Goal: Transaction & Acquisition: Purchase product/service

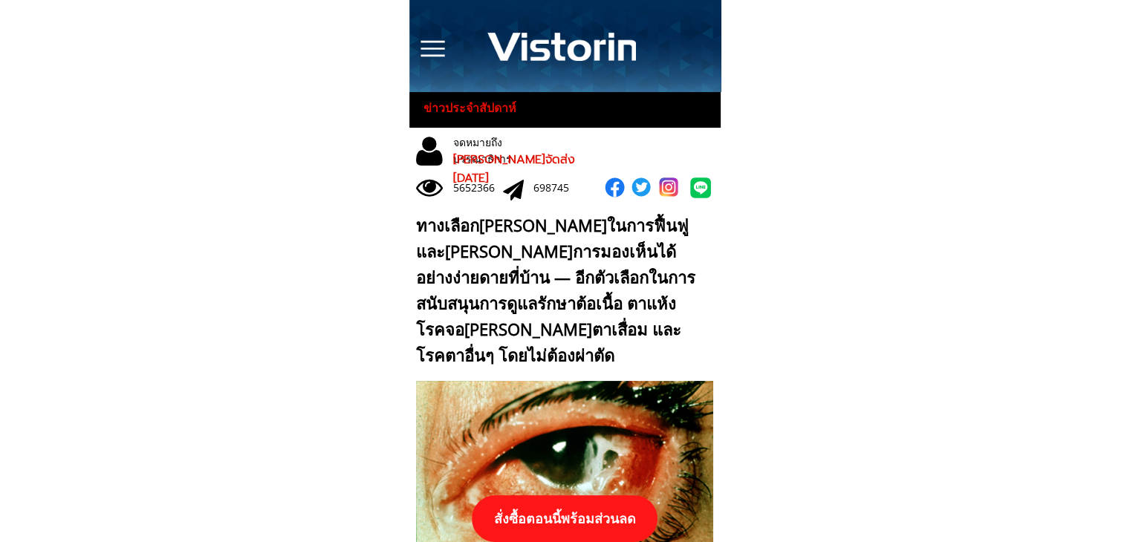
click at [602, 515] on p "สั่งซื้อตอนนี้พร้อมส่วนลด" at bounding box center [565, 519] width 199 height 50
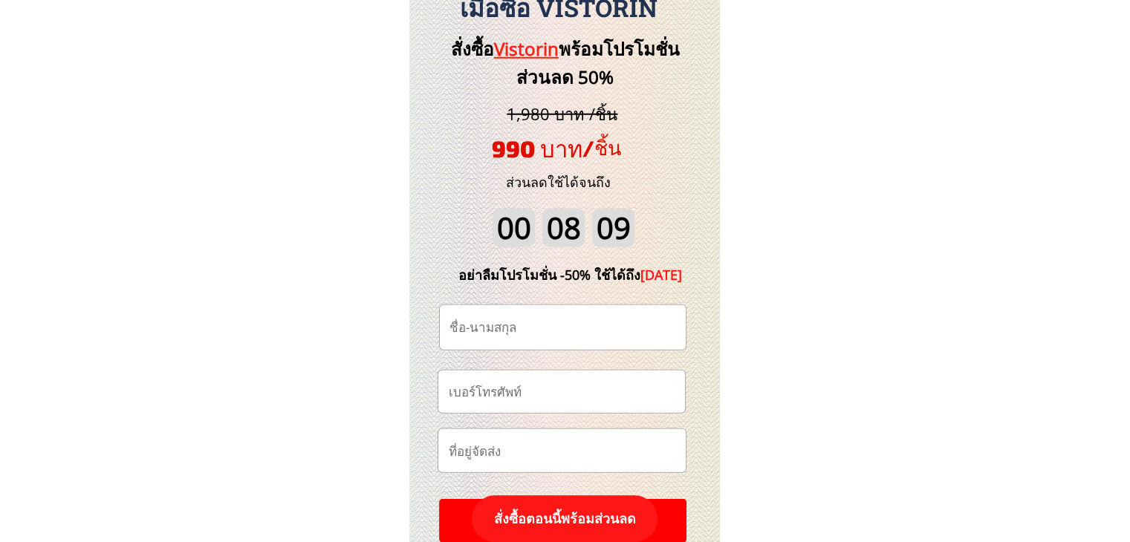
scroll to position [15498, 0]
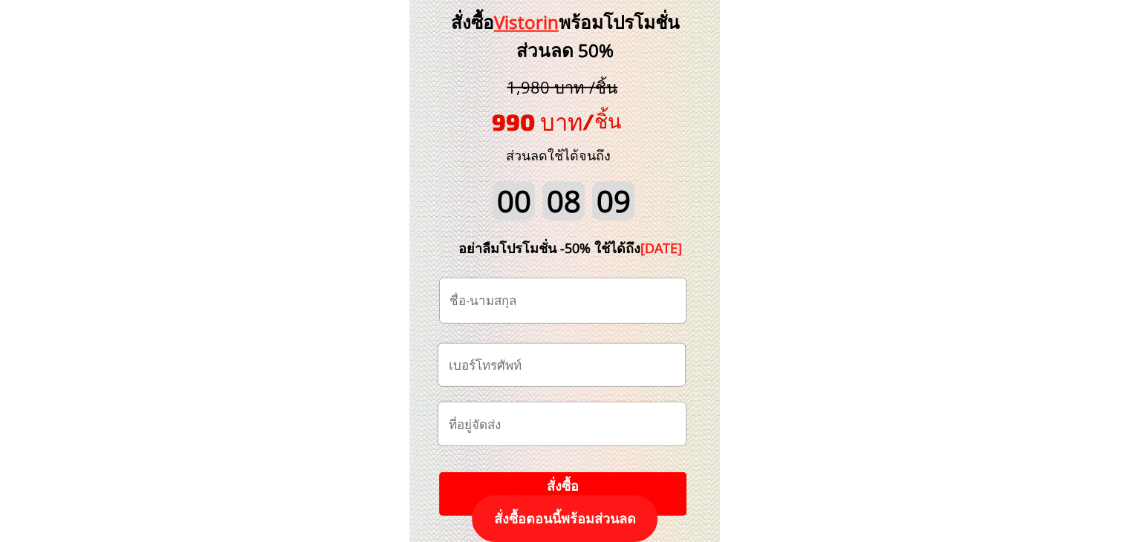
click at [533, 365] on input "tel" at bounding box center [561, 365] width 234 height 42
paste input "0981322930"
type input "0981322930"
click at [524, 313] on input "text" at bounding box center [563, 301] width 234 height 45
paste input "[PERSON_NAME]"
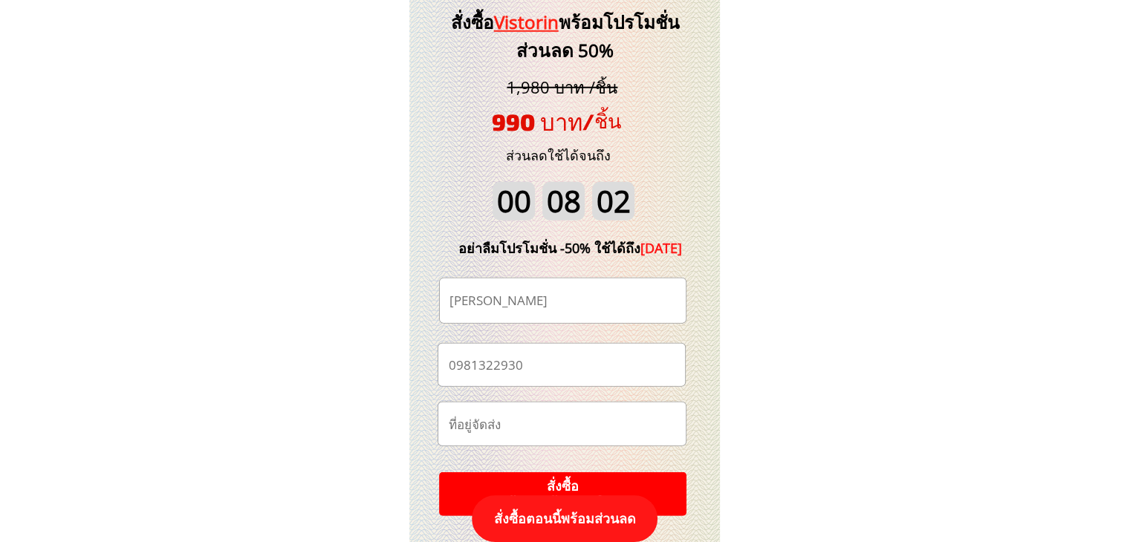
type input "[PERSON_NAME]"
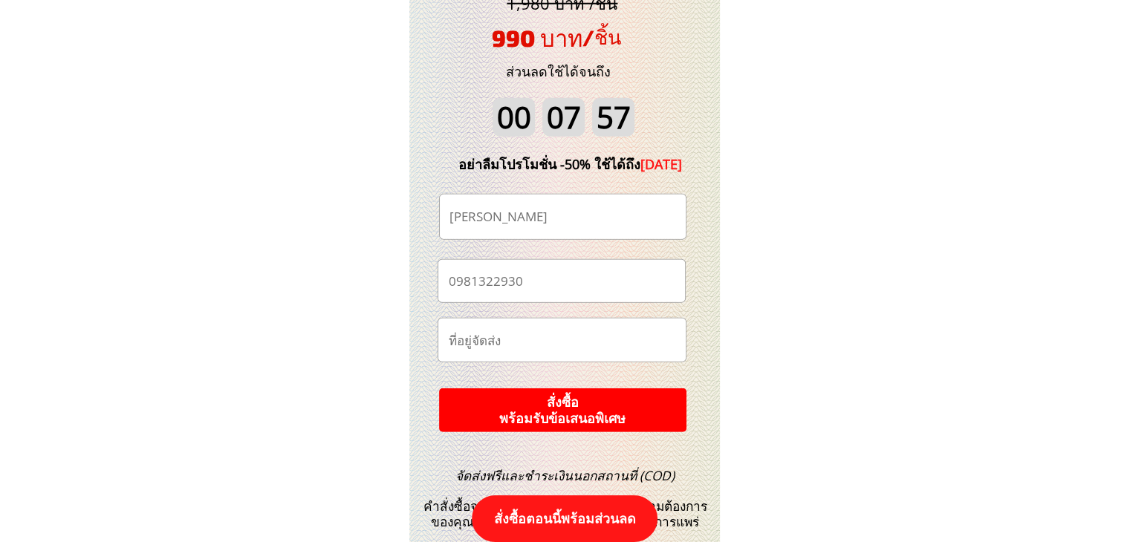
scroll to position [15647, 0]
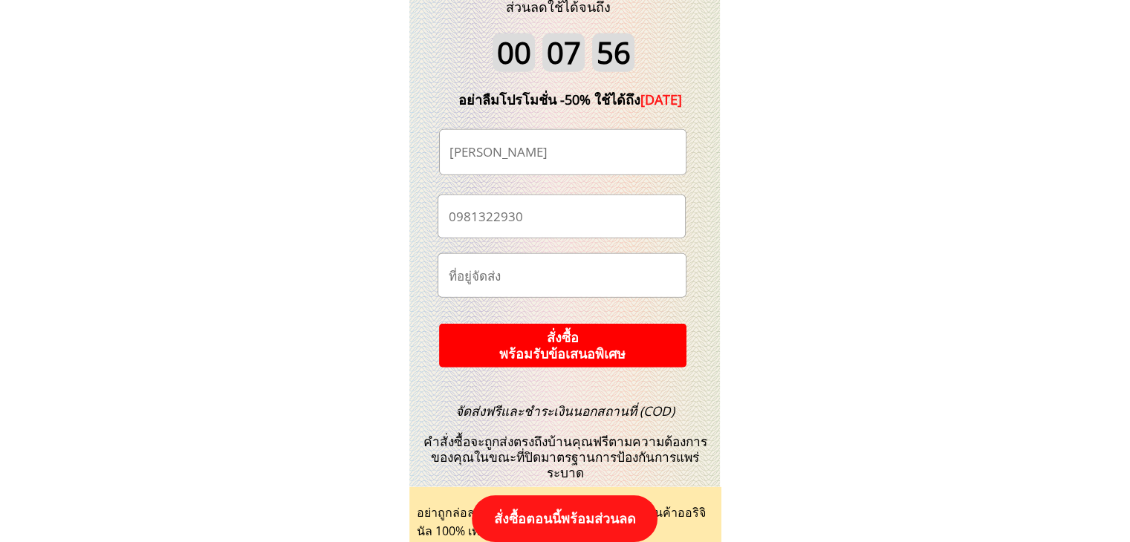
click at [585, 335] on p "สั่งซื้อ พร้อมรับข้อเสนอพิเศษ" at bounding box center [562, 346] width 249 height 45
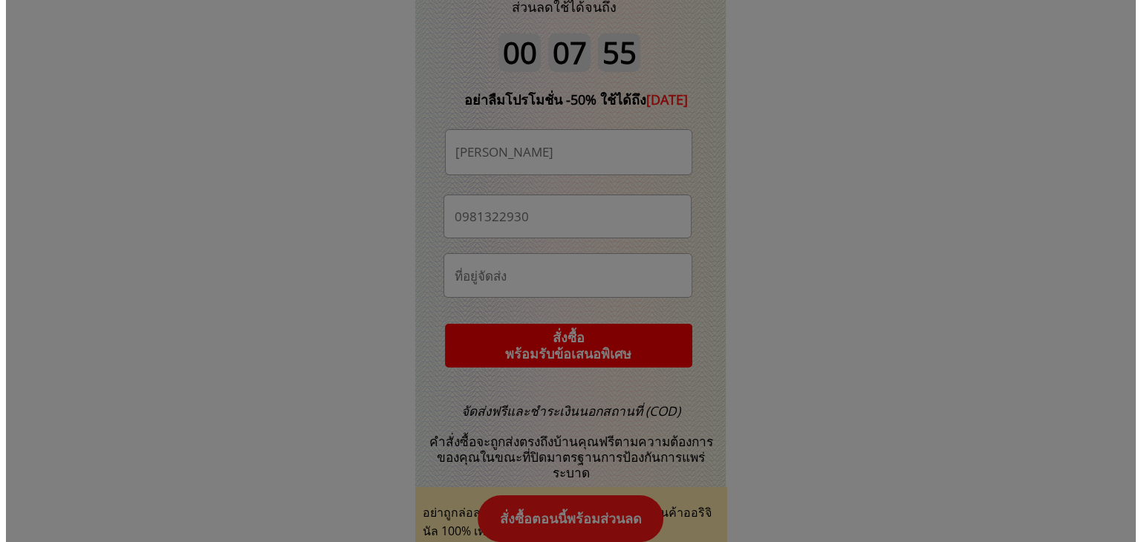
scroll to position [0, 0]
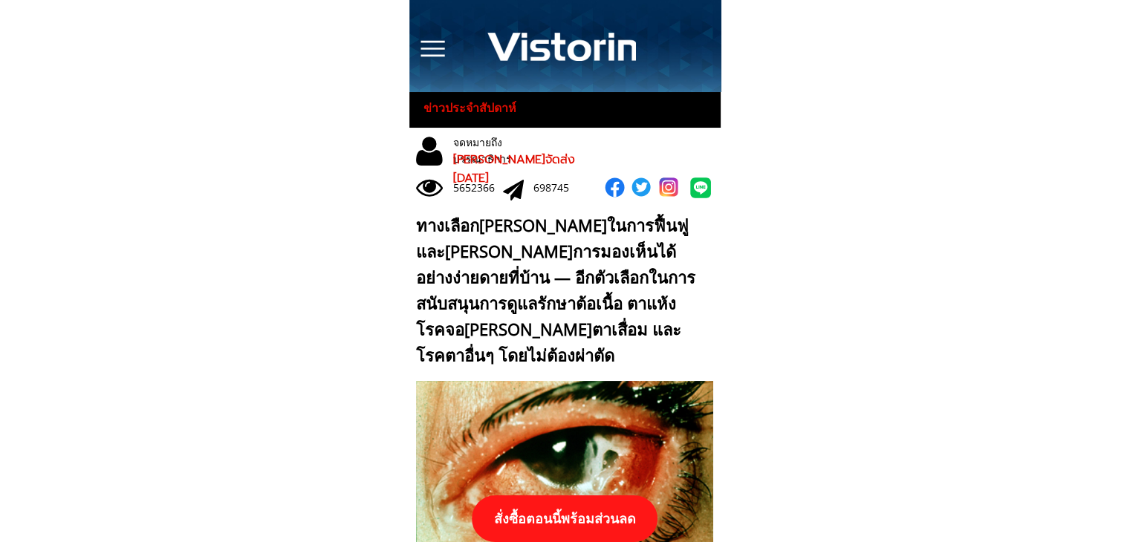
click at [593, 509] on p "สั่งซื้อตอนนี้พร้อมส่วนลด" at bounding box center [565, 518] width 186 height 47
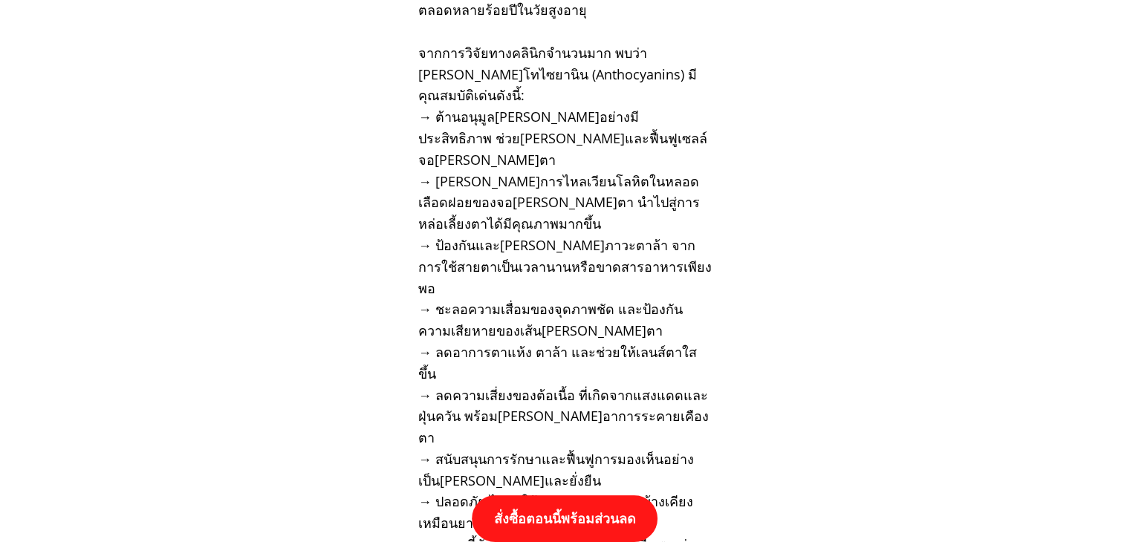
scroll to position [15424, 0]
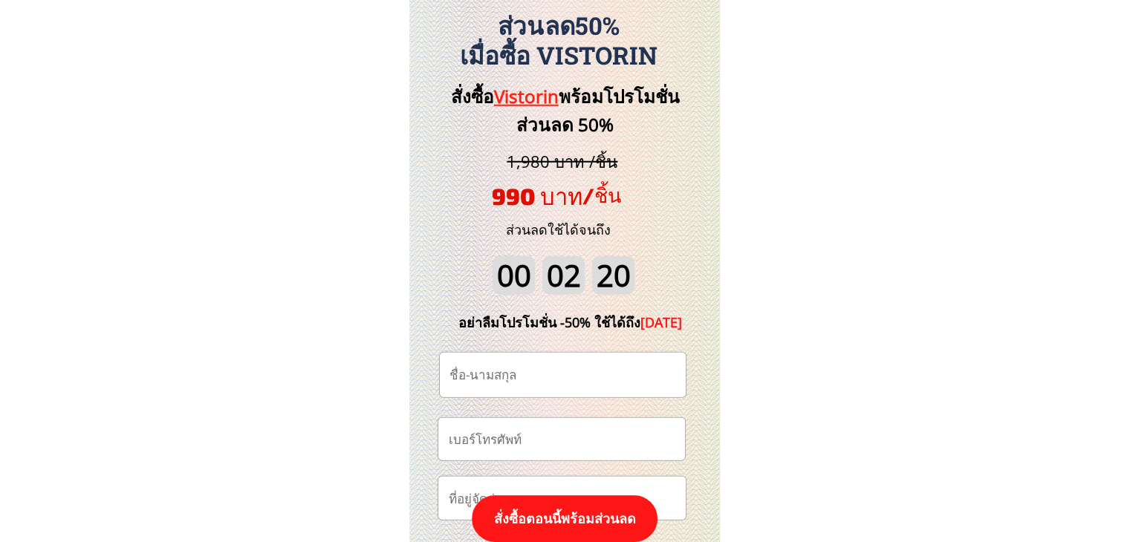
click at [561, 434] on input "tel" at bounding box center [561, 439] width 234 height 42
paste input "0918024863"
type input "0918024863"
click at [514, 374] on input "text" at bounding box center [563, 375] width 234 height 45
paste input "สามรถ ไชยสงค์"
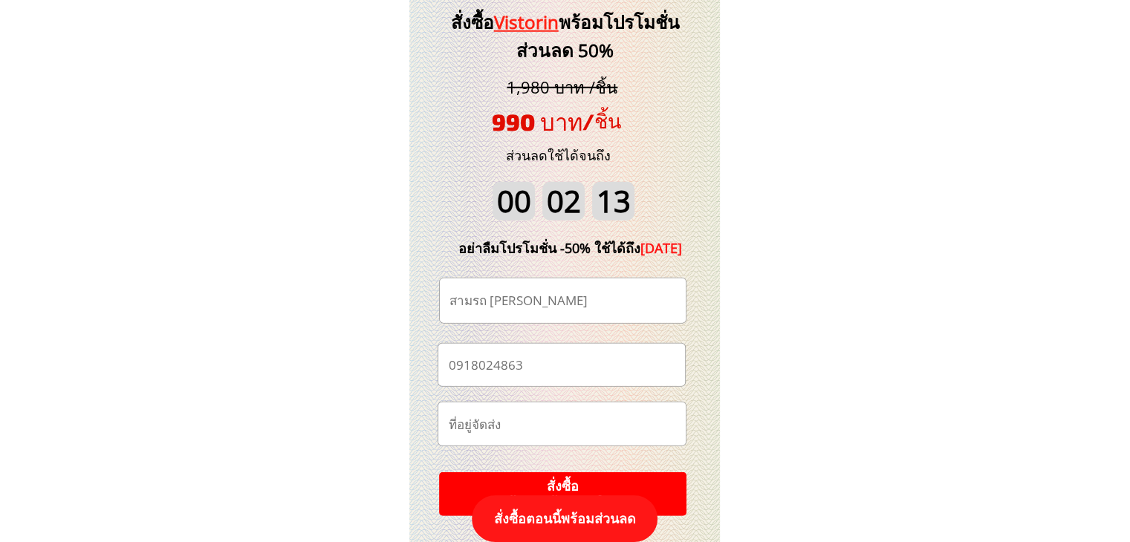
scroll to position [15572, 0]
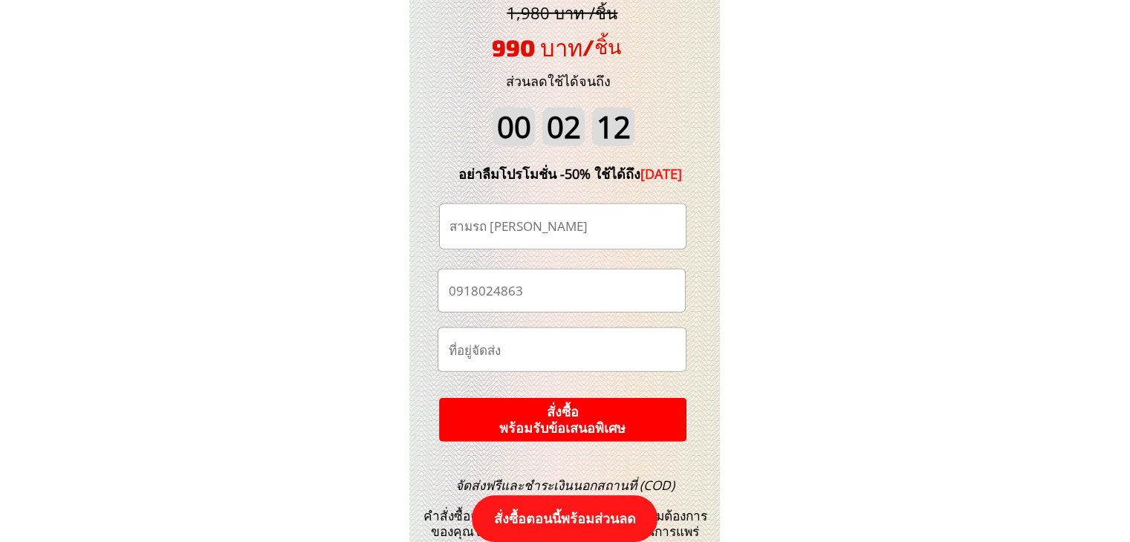
type input "สามรถ ไชยสงค์"
click at [640, 420] on p "สั่งซื้อ พร้อมรับข้อเสนอพิเศษ" at bounding box center [562, 419] width 257 height 45
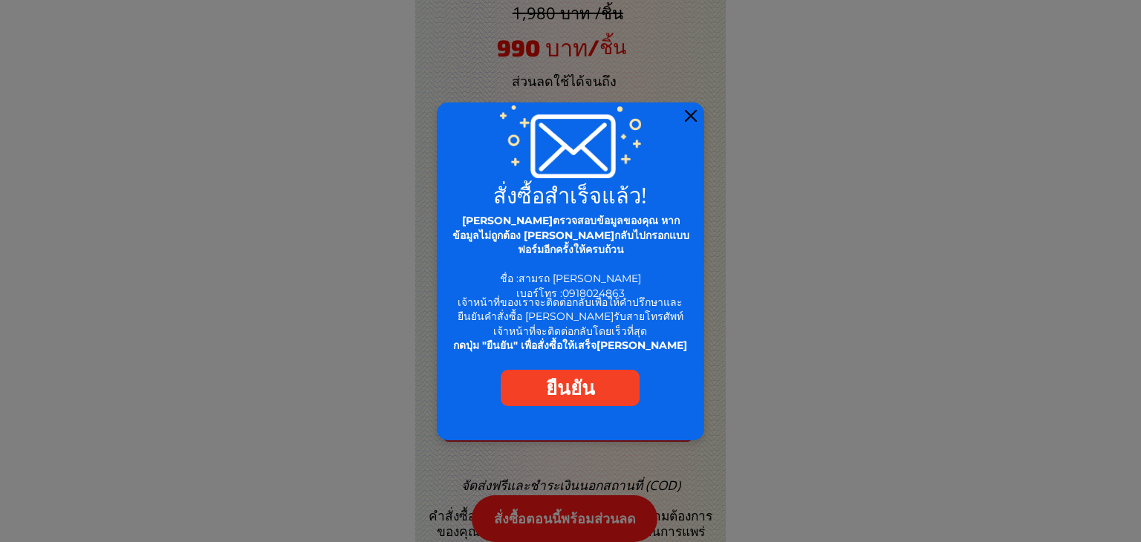
click at [692, 112] on div at bounding box center [691, 116] width 12 height 12
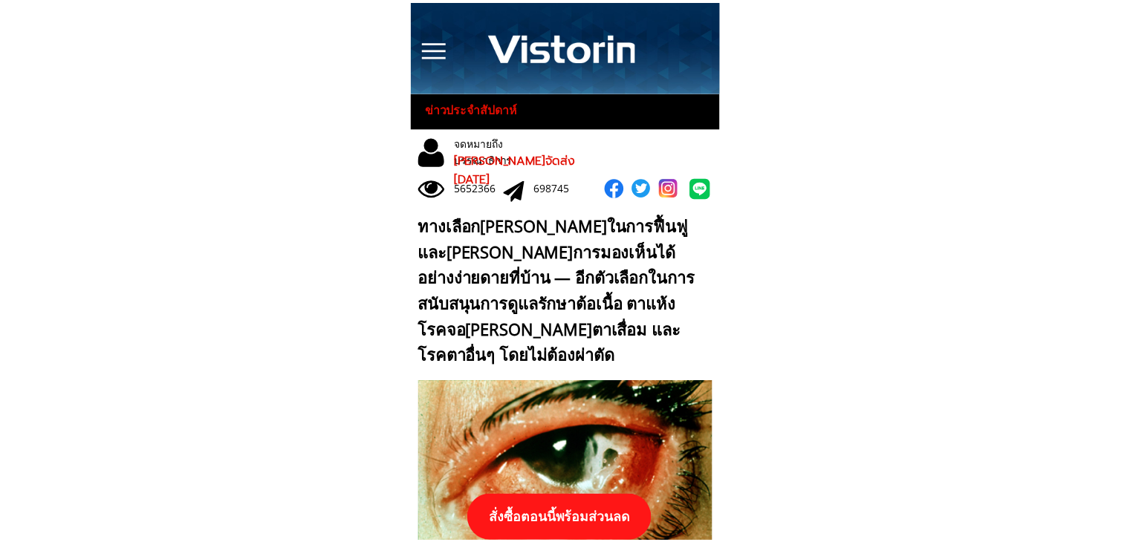
scroll to position [15572, 0]
